Goal: Feedback & Contribution: Contribute content

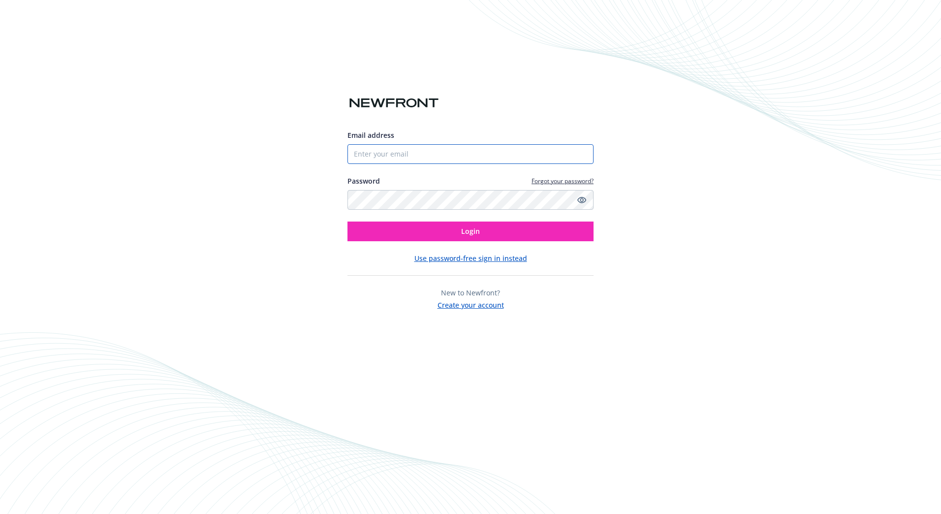
click at [397, 154] on input "Email address" at bounding box center [470, 154] width 246 height 20
type input "[EMAIL_ADDRESS][DOMAIN_NAME]"
click at [347, 221] on button "Login" at bounding box center [470, 231] width 246 height 20
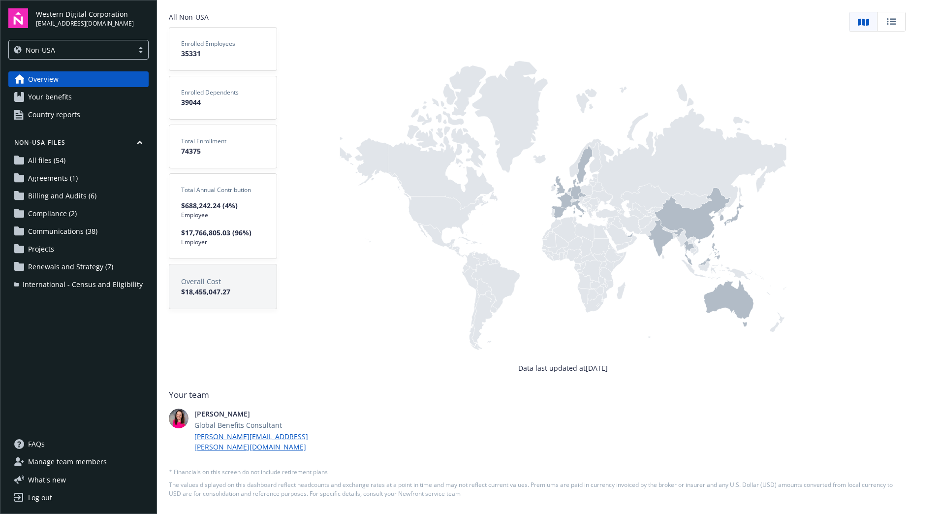
click at [64, 228] on span "Communications (38)" at bounding box center [62, 231] width 69 height 16
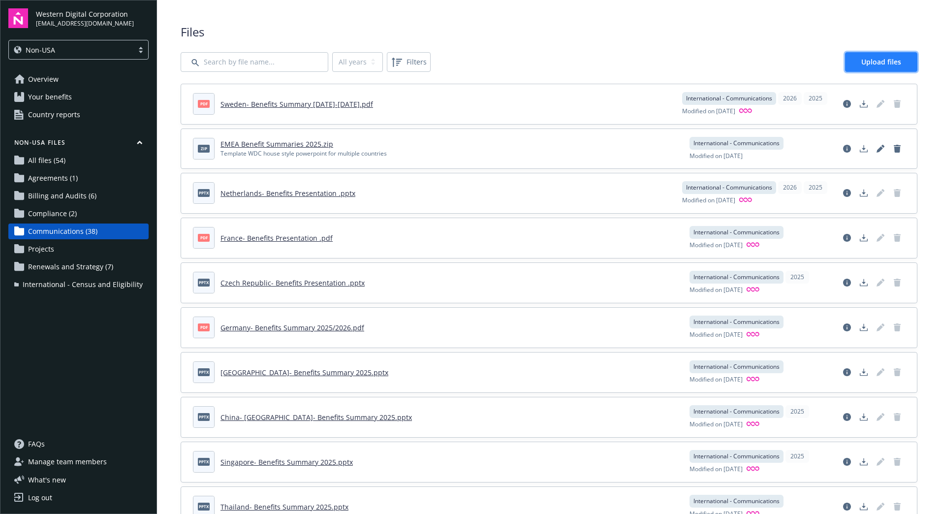
click at [864, 62] on span "Upload files" at bounding box center [881, 61] width 40 height 9
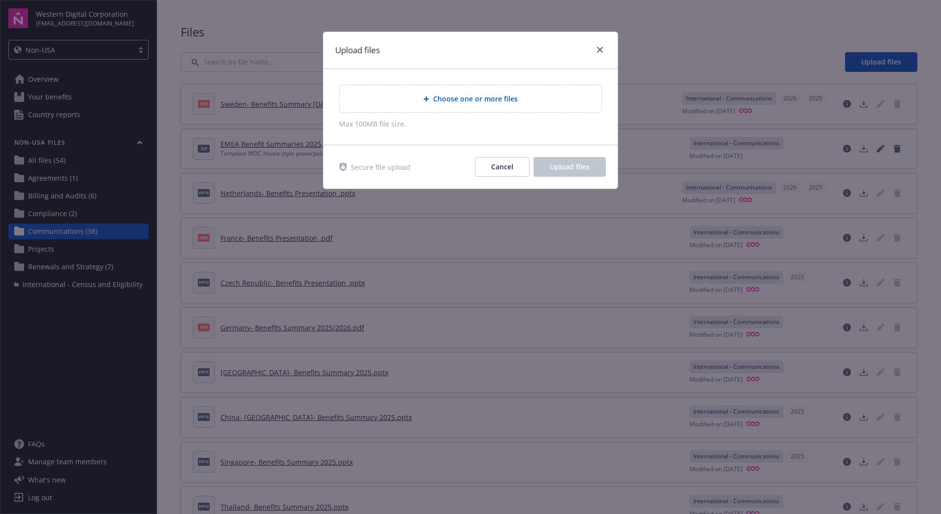
click at [449, 98] on span "Choose one or more files" at bounding box center [475, 98] width 85 height 10
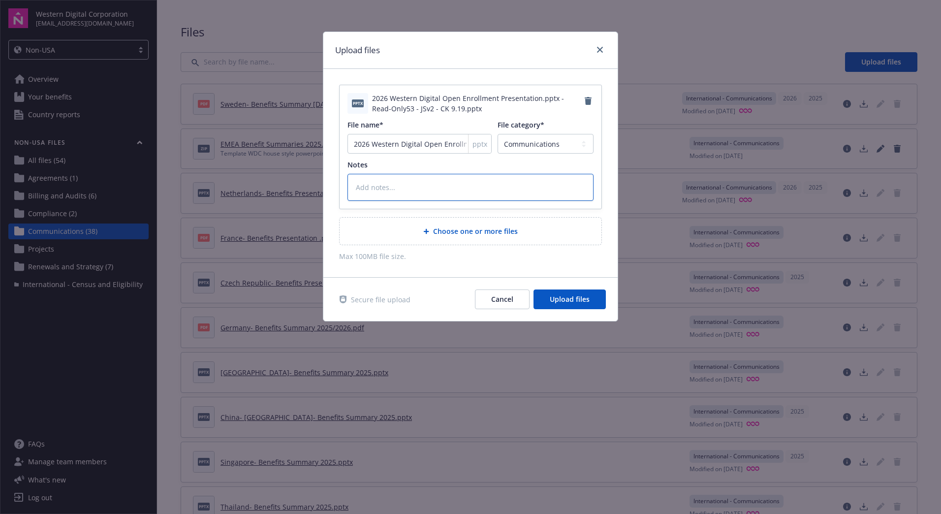
click at [403, 185] on textarea at bounding box center [470, 187] width 246 height 27
type textarea "x"
type textarea "2"
type textarea "x"
type textarea "20"
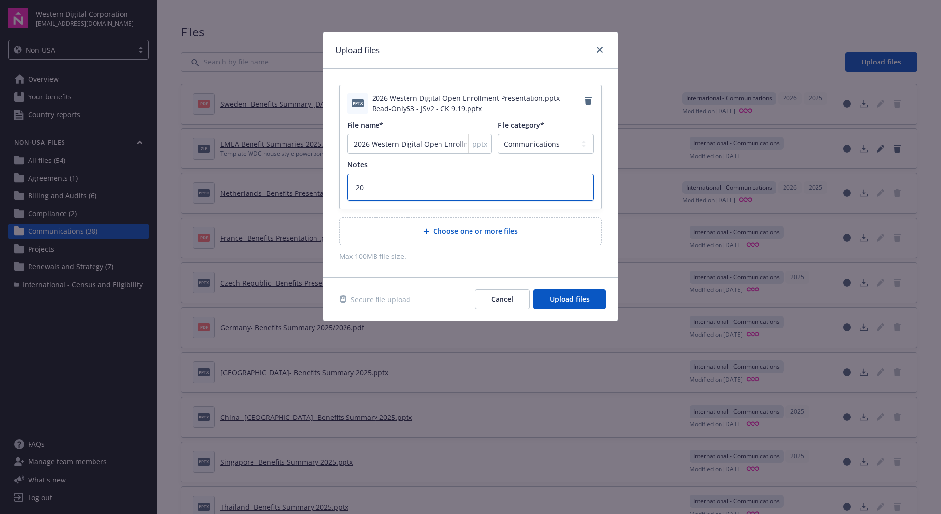
type textarea "x"
type textarea "202"
type textarea "x"
type textarea "2026"
type textarea "x"
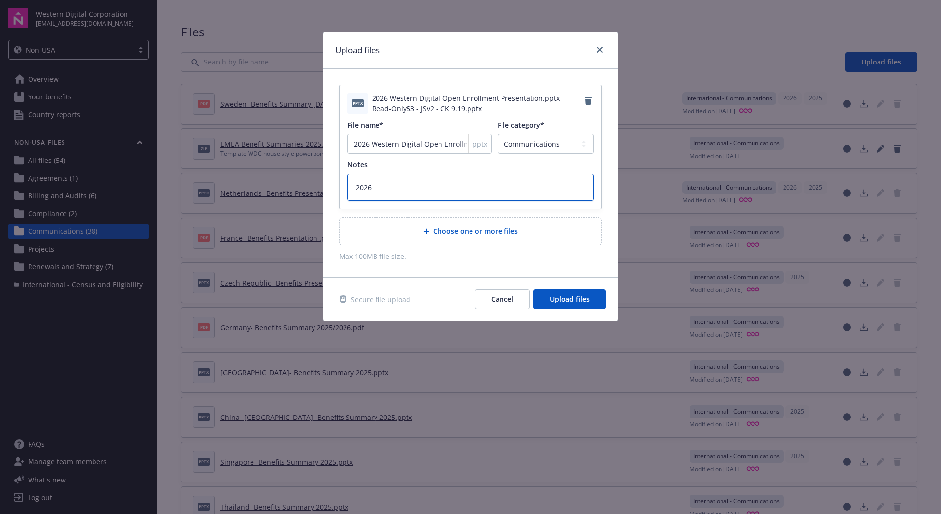
type textarea "2026"
type textarea "x"
type textarea "2026 W"
type textarea "x"
type textarea "2026 WD"
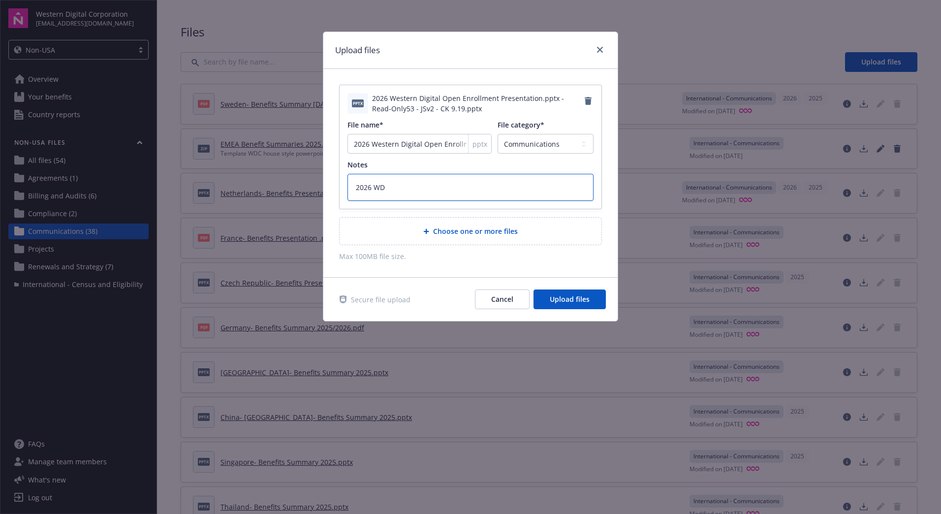
type textarea "x"
type textarea "2026 WD"
type textarea "x"
type textarea "2026 WD B"
type textarea "x"
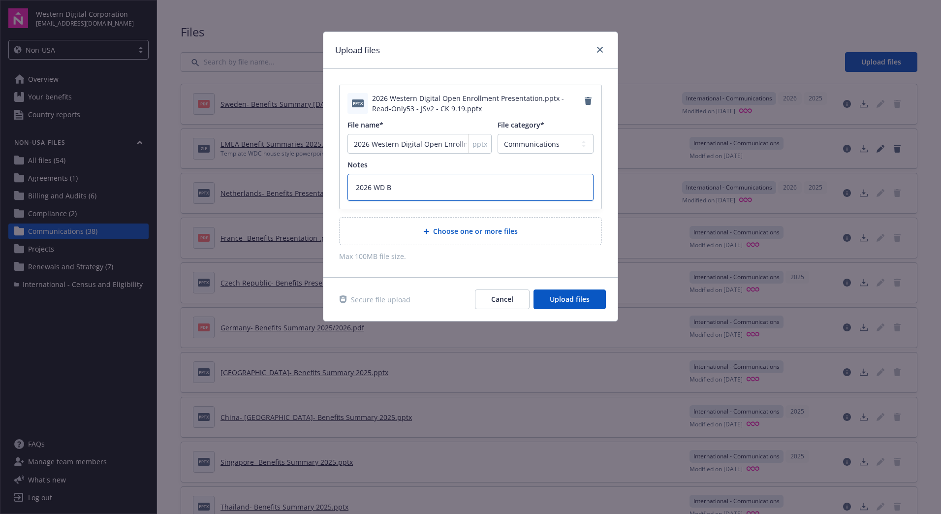
type textarea "2026 WD Be"
type textarea "x"
type textarea "2026 WD Ben"
type textarea "x"
type textarea "2026 WD Bene"
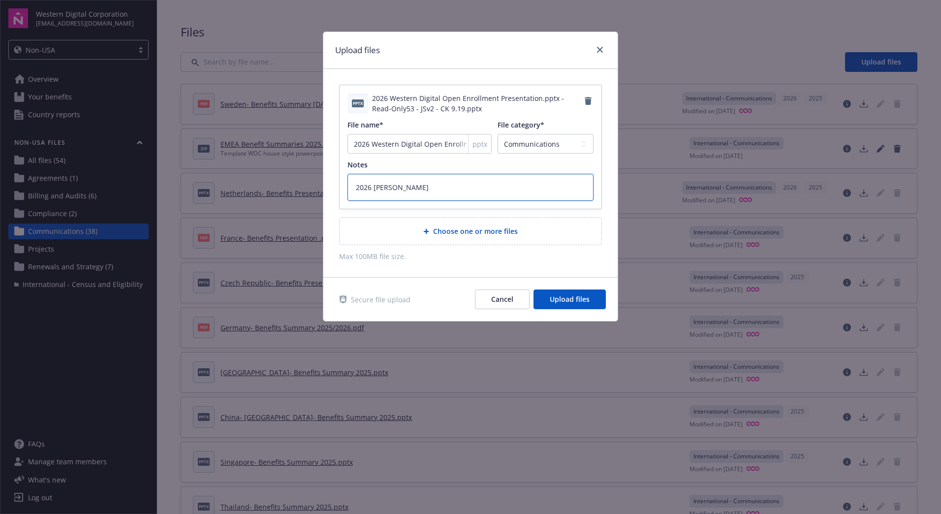
type textarea "x"
type textarea "2026 WD Benef"
type textarea "x"
type textarea "2026 WD Benefi"
type textarea "x"
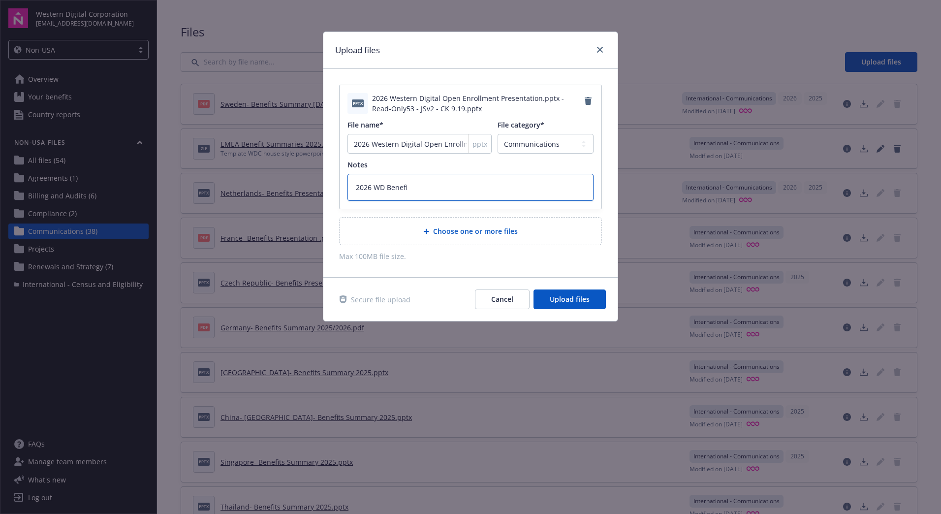
type textarea "2026 WD Benefit"
type textarea "x"
type textarea "2026 WD Benefits"
type textarea "x"
type textarea "2026 WD Benefits"
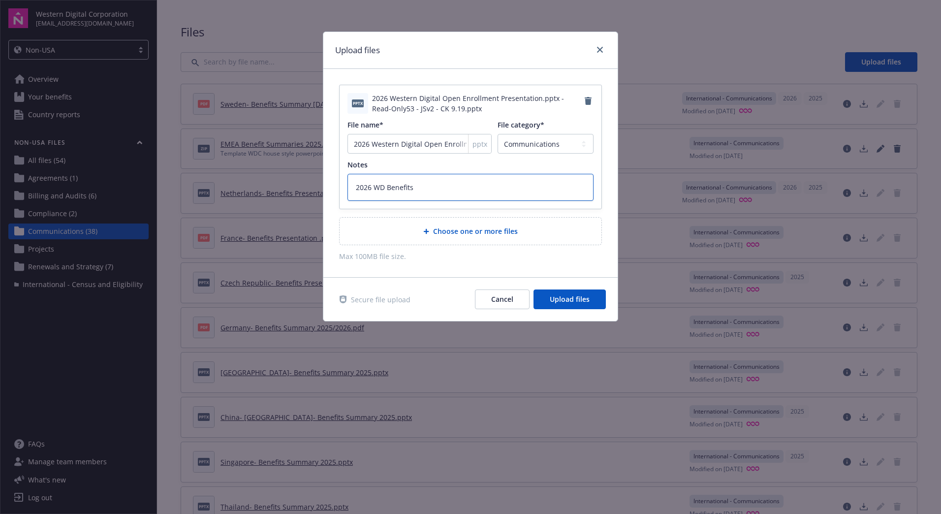
type textarea "x"
type textarea "2026 WD Benefits G"
type textarea "x"
type textarea "2026 WD Benefits Gu"
type textarea "x"
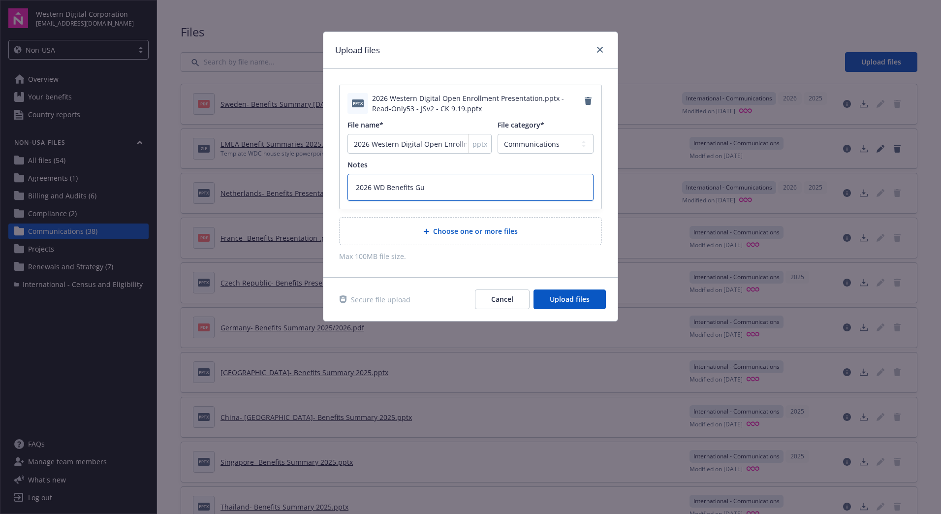
type textarea "2026 WD Benefits Gui"
type textarea "x"
type textarea "2026 WD Benefits Guid"
type textarea "x"
type textarea "2026 WD Benefits Guide"
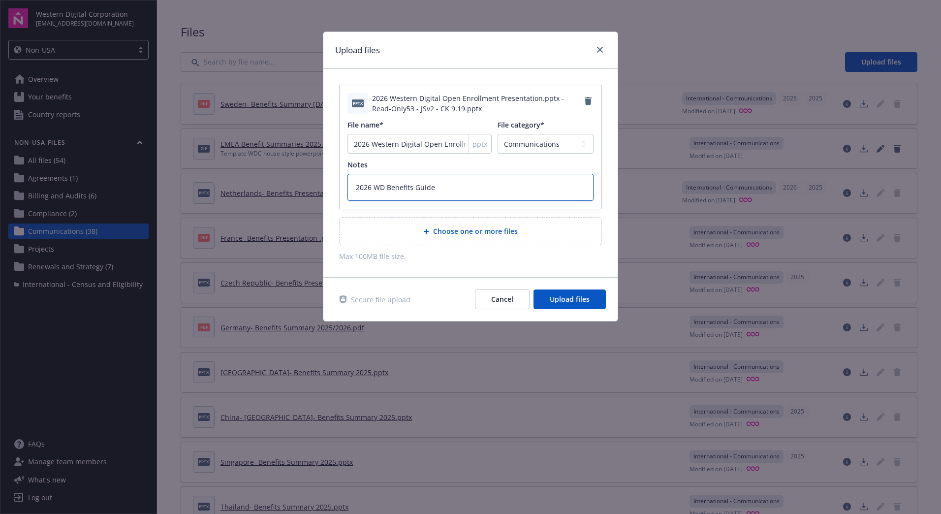
type textarea "x"
type textarea "2026 WD Benefits Guide_"
type textarea "x"
type textarea "2026 WD Benefits Guide_R"
type textarea "x"
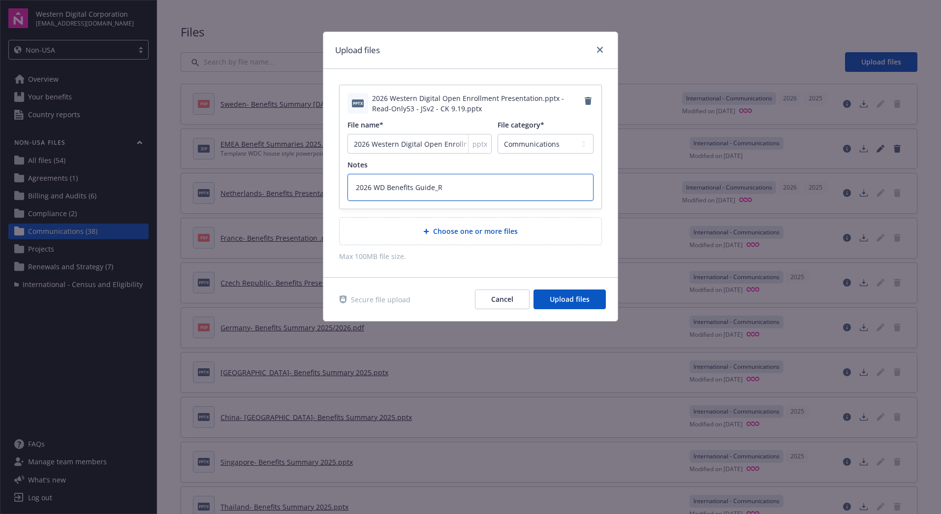
type textarea "2026 WD Benefits Guide_Re"
type textarea "x"
type textarea "2026 WD Benefits Guide_Rev"
type textarea "x"
type textarea "2026 WD Benefits Guide_Revis"
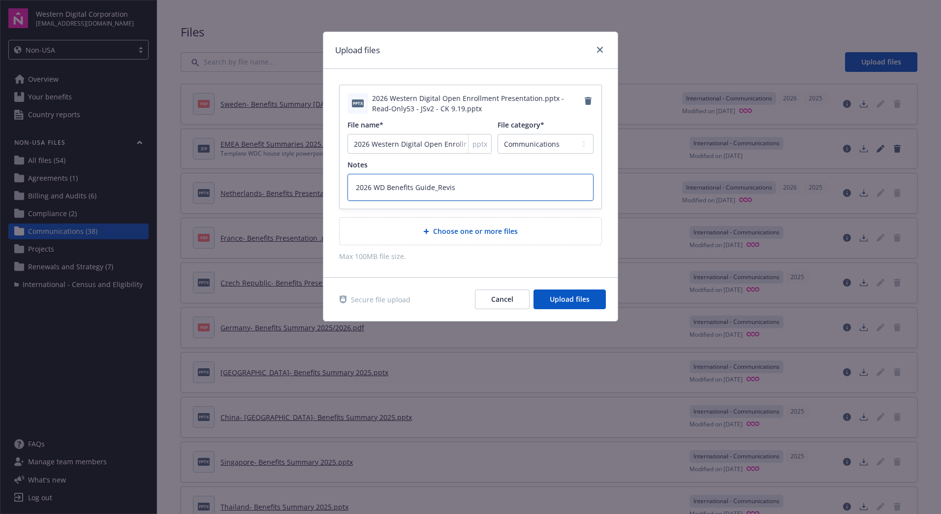
type textarea "x"
type textarea "2026 WD Benefits Guide_Revisi"
type textarea "x"
type textarea "2026 WD Benefits Guide_Revisio"
type textarea "x"
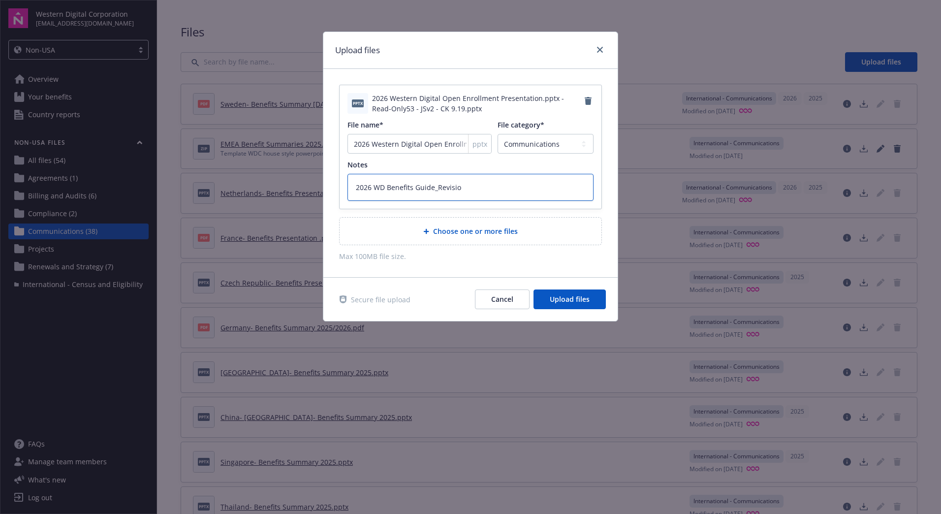
type textarea "2026 WD Benefits Guide_Revision"
type textarea "x"
type textarea "2026 WD Benefits Guide_Revision"
type textarea "x"
type textarea "2026 WD Benefits Guide_Revision 3"
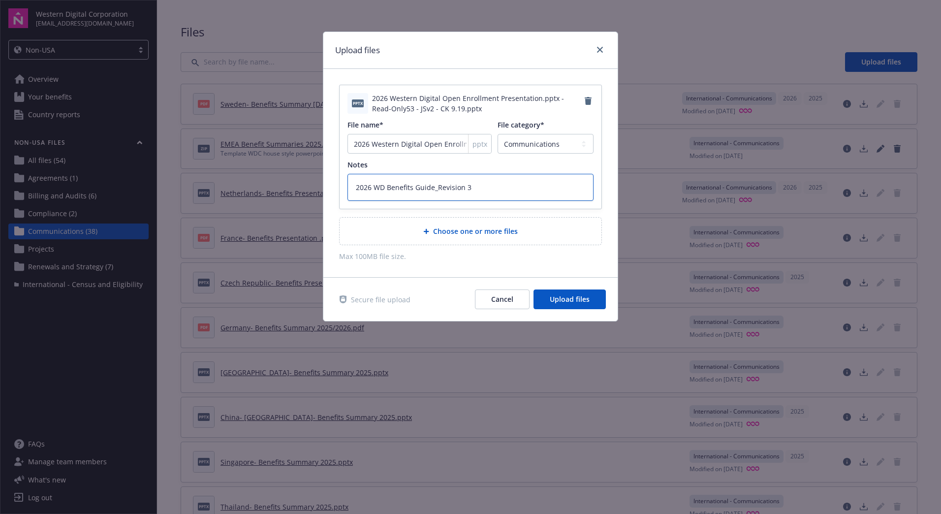
type textarea "x"
type textarea "2026 WD Benefits Guide_Revision"
type textarea "x"
type textarea "2026 WD Benefits Guide_Revision 9"
type textarea "x"
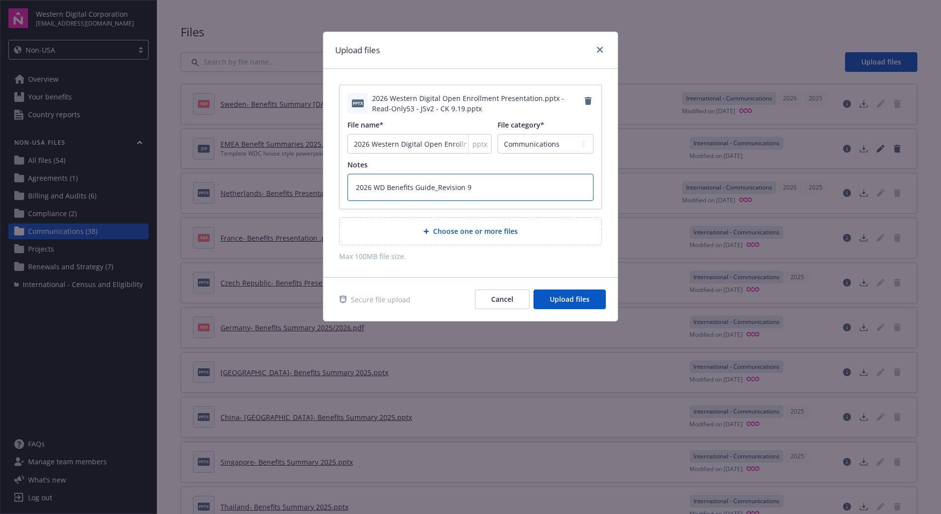
type textarea "2026 WD Benefits Guide_Revision 9-"
type textarea "x"
type textarea "2026 WD Benefits Guide_Revision 9-1"
type textarea "x"
type textarea "2026 WD Benefits Guide_Revision 9-19"
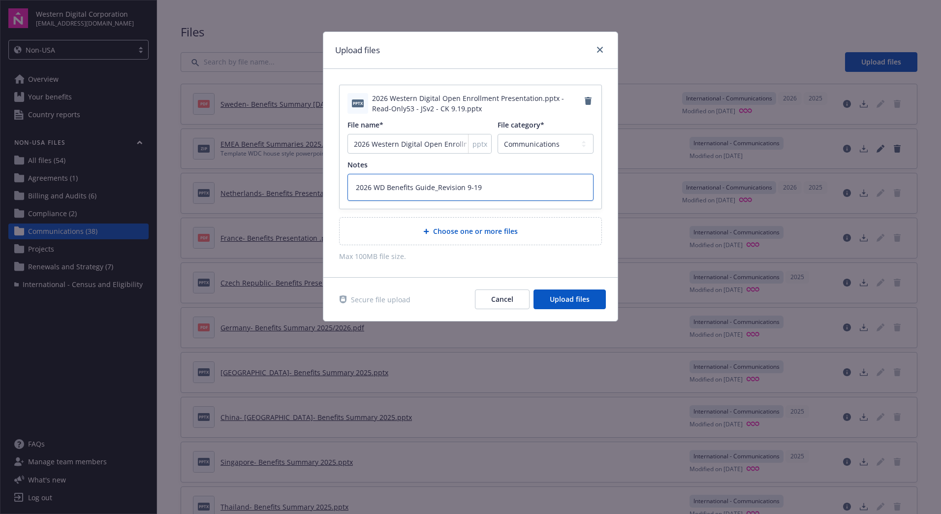
type textarea "x"
type textarea "2026 WD Benefits Guide_Revision 9-19-"
type textarea "x"
type textarea "2026 WD Benefits Guide_Revision 9-19-2"
type textarea "x"
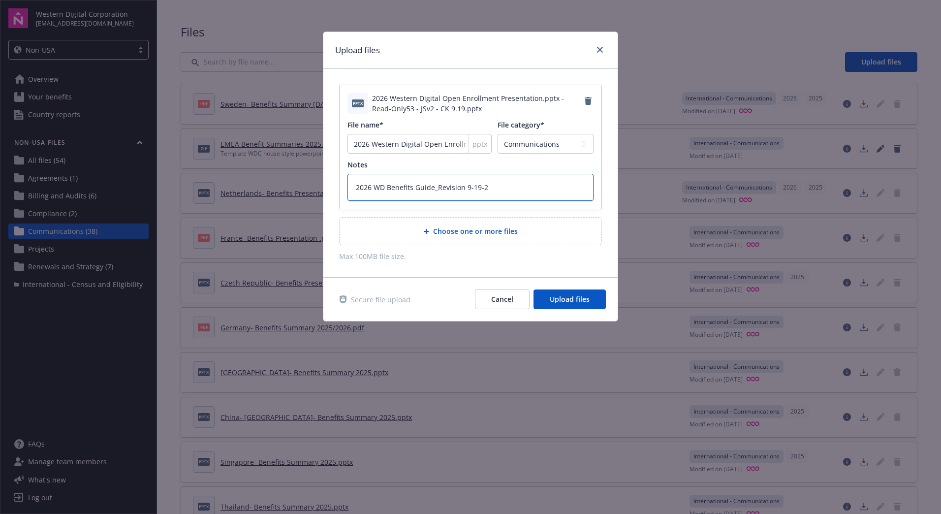
type textarea "2026 WD Benefits Guide_Revision 9-19-20"
type textarea "x"
type textarea "2026 WD Benefits Guide_Revision 9-19-202"
type textarea "x"
type textarea "2026 WD Benefits Guide_Revision 9-19-2025"
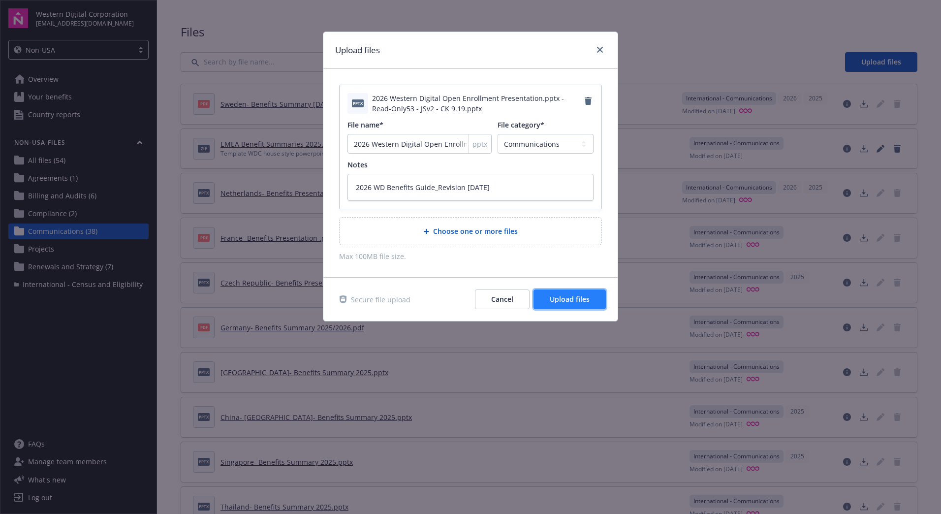
click at [580, 297] on span "Upload files" at bounding box center [570, 298] width 40 height 9
type textarea "x"
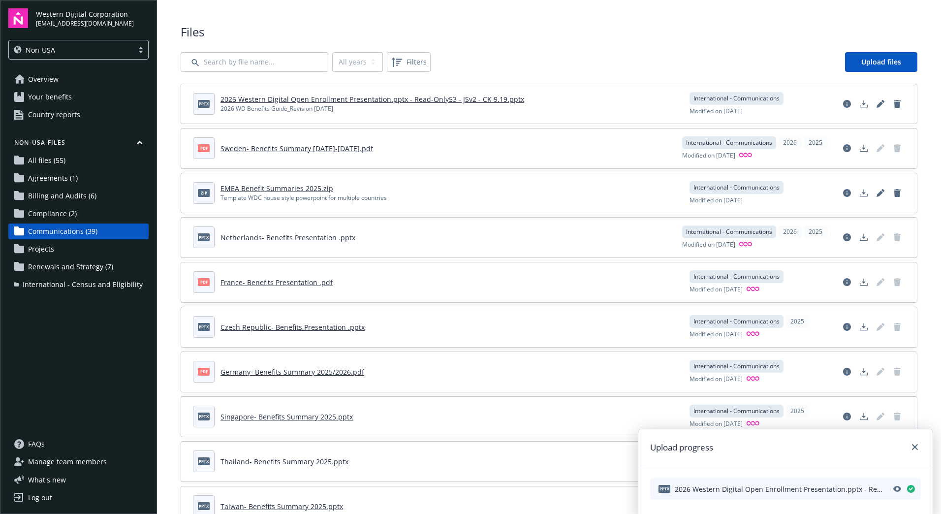
click at [46, 494] on div "Log out" at bounding box center [40, 498] width 24 height 16
